Goal: Use online tool/utility: Utilize a website feature to perform a specific function

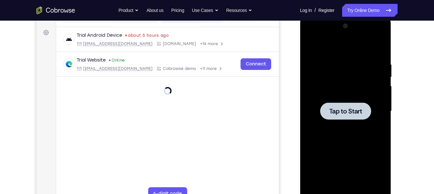
scroll to position [91, 0]
click at [329, 81] on div at bounding box center [344, 111] width 81 height 180
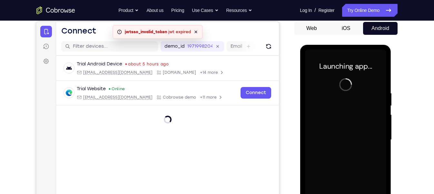
scroll to position [130, 0]
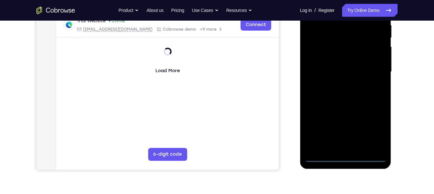
click at [344, 159] on div at bounding box center [344, 72] width 81 height 180
click at [346, 158] on div at bounding box center [344, 72] width 81 height 180
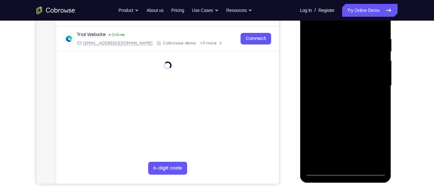
scroll to position [116, 0]
click at [346, 172] on div at bounding box center [344, 86] width 81 height 180
click at [345, 170] on div at bounding box center [344, 86] width 81 height 180
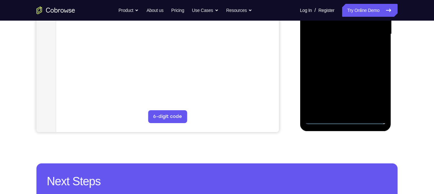
scroll to position [168, 0]
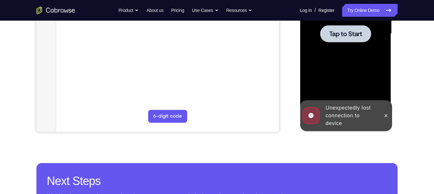
click at [360, 77] on div at bounding box center [344, 34] width 81 height 180
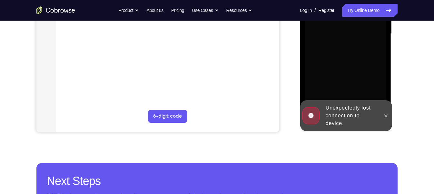
click at [382, 110] on div at bounding box center [385, 115] width 10 height 31
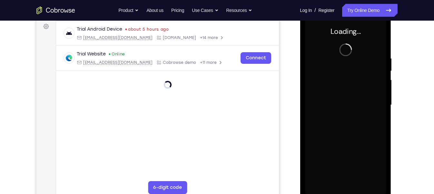
scroll to position [127, 0]
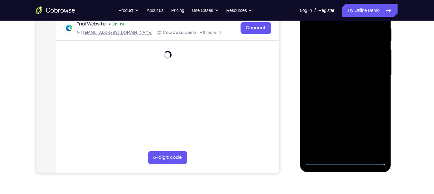
click at [347, 158] on div at bounding box center [344, 75] width 81 height 180
click at [344, 159] on div at bounding box center [344, 75] width 81 height 180
click at [347, 161] on div at bounding box center [344, 75] width 81 height 180
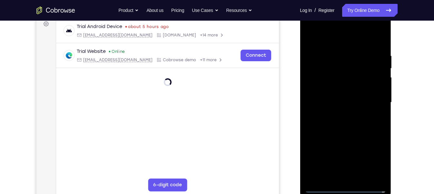
scroll to position [99, 0]
click at [375, 162] on div at bounding box center [344, 103] width 81 height 180
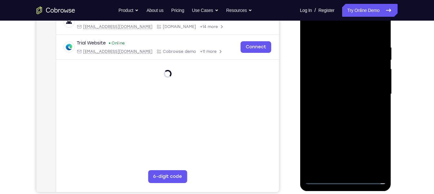
scroll to position [109, 0]
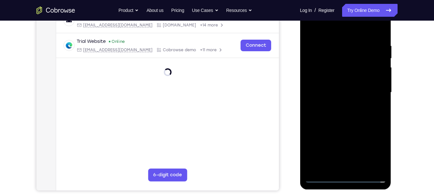
click at [371, 149] on div at bounding box center [344, 92] width 81 height 180
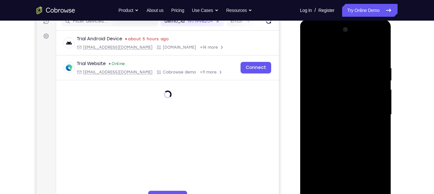
scroll to position [87, 0]
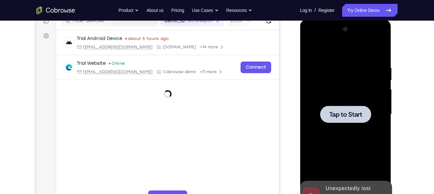
click at [351, 104] on div at bounding box center [344, 114] width 81 height 180
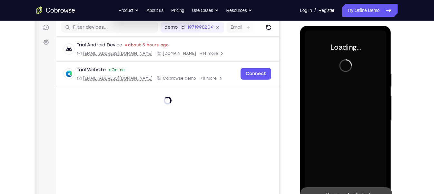
scroll to position [144, 0]
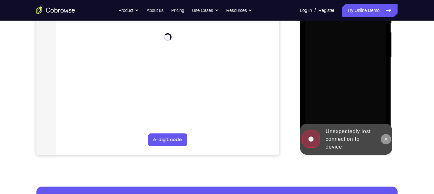
click at [385, 139] on icon at bounding box center [385, 139] width 3 height 3
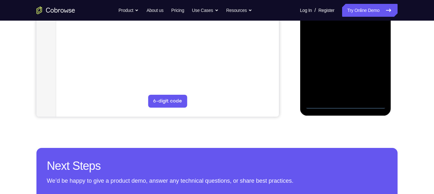
scroll to position [194, 0]
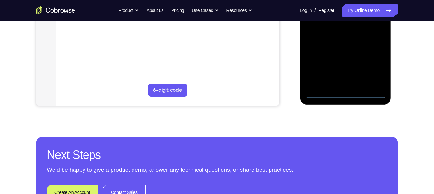
click at [347, 93] on div at bounding box center [344, 8] width 81 height 180
click at [373, 65] on div at bounding box center [344, 8] width 81 height 180
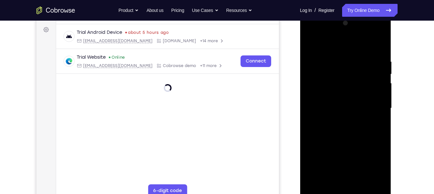
scroll to position [88, 0]
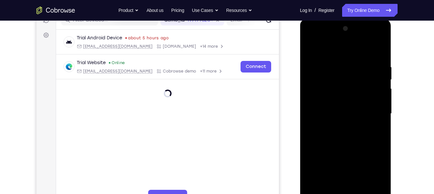
click at [311, 40] on div at bounding box center [344, 114] width 81 height 180
click at [366, 112] on div at bounding box center [344, 114] width 81 height 180
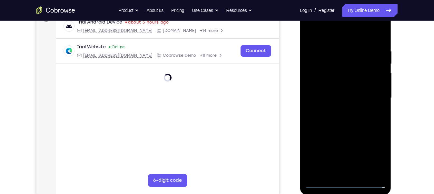
scroll to position [118, 0]
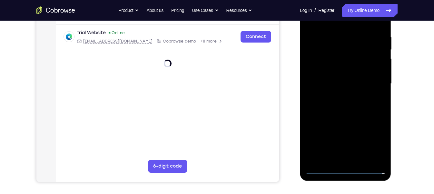
click at [353, 159] on div at bounding box center [344, 84] width 81 height 180
click at [339, 73] on div at bounding box center [344, 84] width 81 height 180
click at [328, 71] on div at bounding box center [344, 84] width 81 height 180
click at [345, 82] on div at bounding box center [344, 84] width 81 height 180
click at [350, 106] on div at bounding box center [344, 84] width 81 height 180
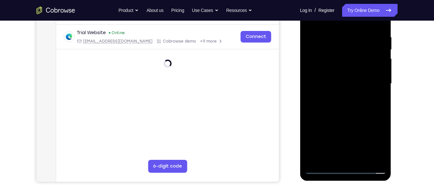
scroll to position [112, 0]
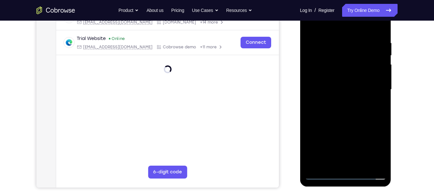
click at [350, 105] on div at bounding box center [344, 89] width 81 height 180
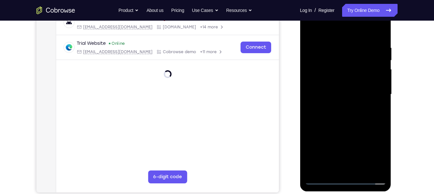
scroll to position [107, 0]
click at [337, 49] on div at bounding box center [344, 95] width 81 height 180
click at [344, 123] on div at bounding box center [344, 95] width 81 height 180
click at [363, 123] on div at bounding box center [344, 95] width 81 height 180
click at [338, 49] on div at bounding box center [344, 95] width 81 height 180
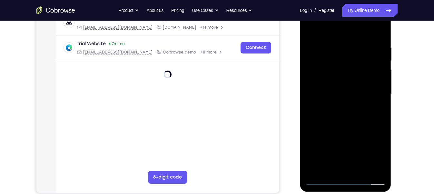
click at [338, 49] on div at bounding box center [344, 95] width 81 height 180
drag, startPoint x: 329, startPoint y: 125, endPoint x: 385, endPoint y: 119, distance: 56.7
click at [385, 120] on div at bounding box center [344, 95] width 81 height 180
drag, startPoint x: 338, startPoint y: 98, endPoint x: 369, endPoint y: 87, distance: 32.8
click at [369, 87] on div at bounding box center [344, 95] width 81 height 180
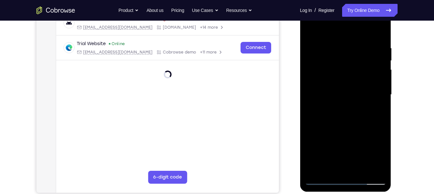
drag, startPoint x: 309, startPoint y: 100, endPoint x: 372, endPoint y: 94, distance: 62.8
click at [372, 94] on div at bounding box center [344, 95] width 81 height 180
drag, startPoint x: 312, startPoint y: 88, endPoint x: 377, endPoint y: 86, distance: 65.1
click at [377, 86] on div at bounding box center [344, 95] width 81 height 180
drag, startPoint x: 330, startPoint y: 77, endPoint x: 360, endPoint y: 75, distance: 30.4
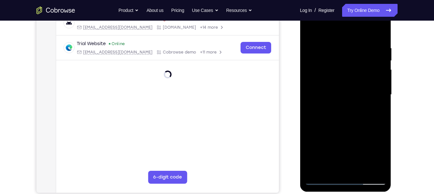
click at [360, 75] on div at bounding box center [344, 95] width 81 height 180
click at [378, 33] on div at bounding box center [344, 95] width 81 height 180
click at [333, 41] on div at bounding box center [344, 95] width 81 height 180
click at [335, 52] on div at bounding box center [344, 95] width 81 height 180
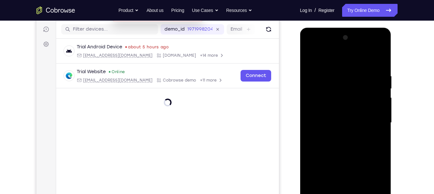
scroll to position [117, 0]
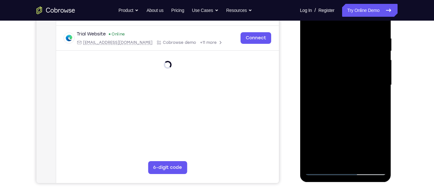
click at [336, 36] on div at bounding box center [344, 85] width 81 height 180
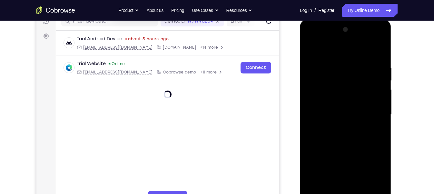
scroll to position [84, 0]
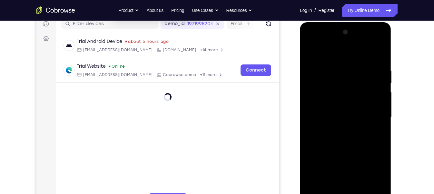
click at [338, 72] on div at bounding box center [344, 117] width 81 height 180
click at [339, 116] on div at bounding box center [344, 117] width 81 height 180
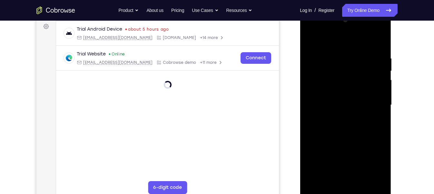
scroll to position [97, 0]
click at [376, 177] on div at bounding box center [344, 104] width 81 height 180
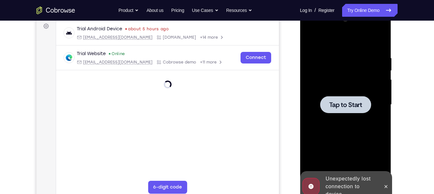
click at [346, 128] on div at bounding box center [344, 104] width 81 height 180
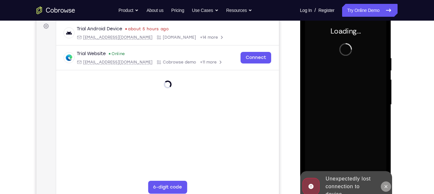
click at [385, 186] on icon at bounding box center [385, 186] width 5 height 5
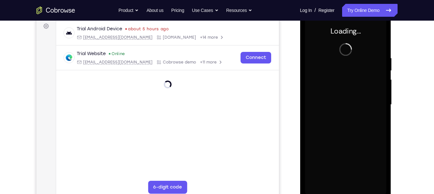
scroll to position [84, 0]
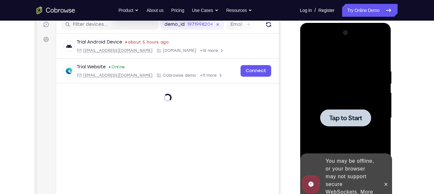
click at [338, 132] on div at bounding box center [344, 118] width 81 height 180
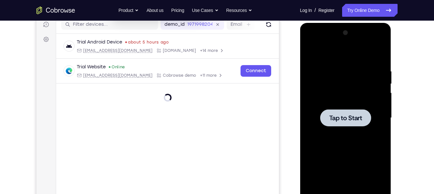
click at [338, 132] on div at bounding box center [344, 118] width 81 height 180
click at [336, 116] on span "Tap to Start" at bounding box center [345, 118] width 33 height 6
click at [307, 129] on div at bounding box center [344, 118] width 81 height 180
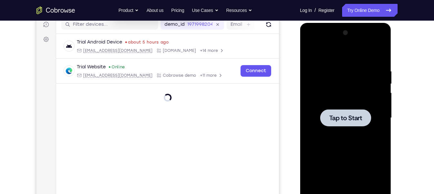
click at [370, 122] on div at bounding box center [345, 117] width 51 height 17
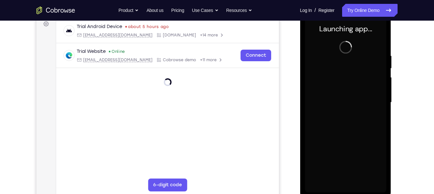
scroll to position [101, 0]
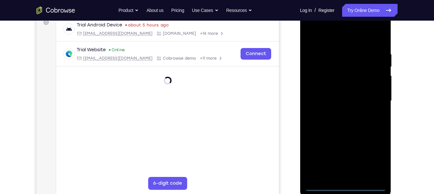
click at [348, 187] on div at bounding box center [344, 101] width 81 height 180
click at [343, 186] on div at bounding box center [344, 101] width 81 height 180
click at [374, 156] on div at bounding box center [344, 101] width 81 height 180
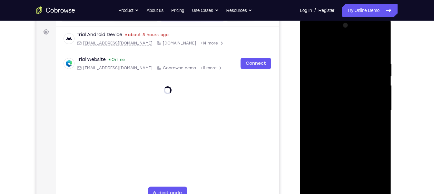
click at [312, 34] on div at bounding box center [344, 110] width 81 height 180
click at [310, 36] on div at bounding box center [344, 110] width 81 height 180
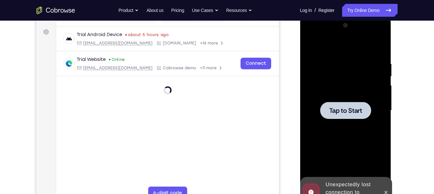
click at [310, 36] on div at bounding box center [344, 110] width 81 height 180
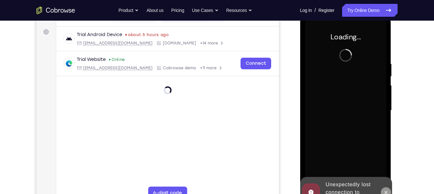
click at [386, 190] on icon at bounding box center [385, 192] width 5 height 5
